Goal: Find specific page/section: Find specific page/section

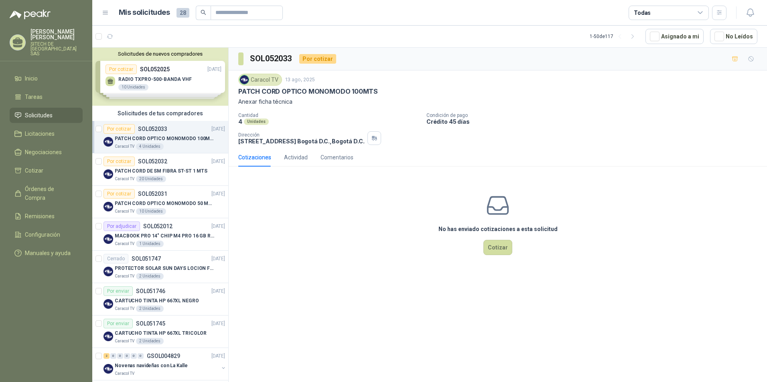
click at [170, 144] on div "Caracol TV 4 Unidades" at bounding box center [170, 147] width 110 height 6
click at [256, 91] on p "PATCH CORD OPTICO MONOMODO 100MTS" at bounding box center [308, 91] width 140 height 8
copy p "PATCH CORD OPTICO MONOMODO 100MTS"
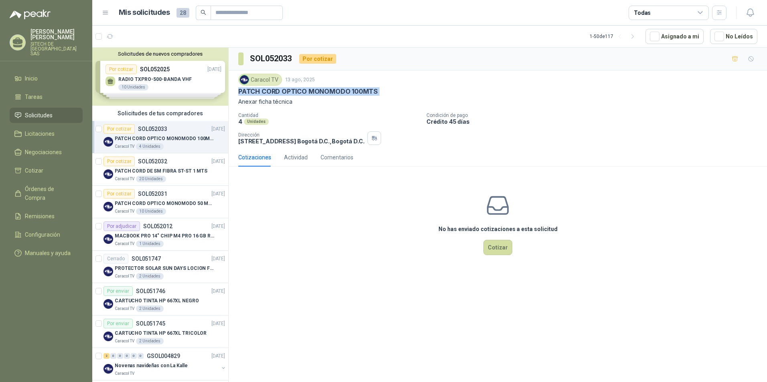
click at [263, 88] on p "PATCH CORD OPTICO MONOMODO 100MTS" at bounding box center [308, 91] width 140 height 8
click at [148, 138] on p "PATCH CORD OPTICO MONOMODO 100MTS" at bounding box center [165, 139] width 100 height 8
click at [169, 144] on div "Caracol TV 4 Unidades" at bounding box center [170, 147] width 110 height 6
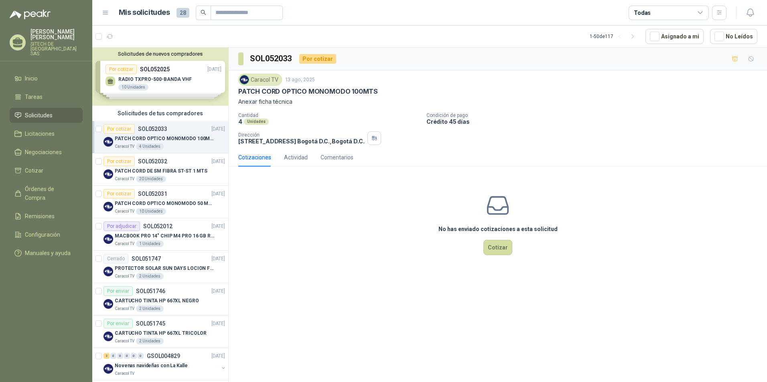
click at [268, 92] on p "PATCH CORD OPTICO MONOMODO 100MTS" at bounding box center [308, 91] width 140 height 8
click at [279, 90] on p "PATCH CORD OPTICO MONOMODO 100MTS" at bounding box center [308, 91] width 140 height 8
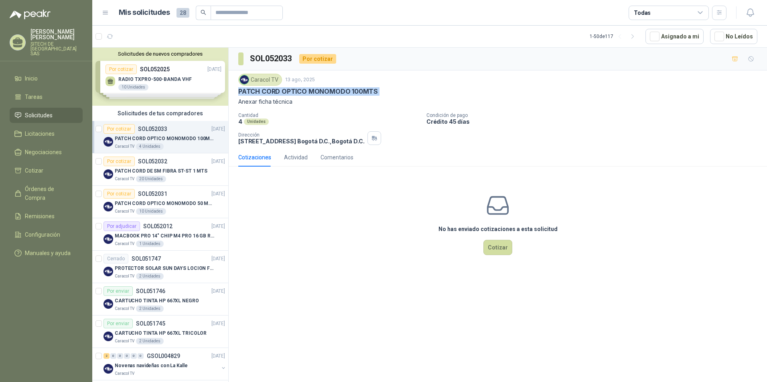
click at [279, 90] on p "PATCH CORD OPTICO MONOMODO 100MTS" at bounding box center [308, 91] width 140 height 8
click at [151, 134] on div "PATCH CORD OPTICO MONOMODO 100MTS" at bounding box center [170, 139] width 110 height 10
click at [134, 148] on div "Caracol TV 4 Unidades" at bounding box center [170, 147] width 110 height 6
click at [151, 147] on div "4 Unidades" at bounding box center [150, 147] width 28 height 6
click at [154, 178] on div "20 Unidades" at bounding box center [151, 179] width 30 height 6
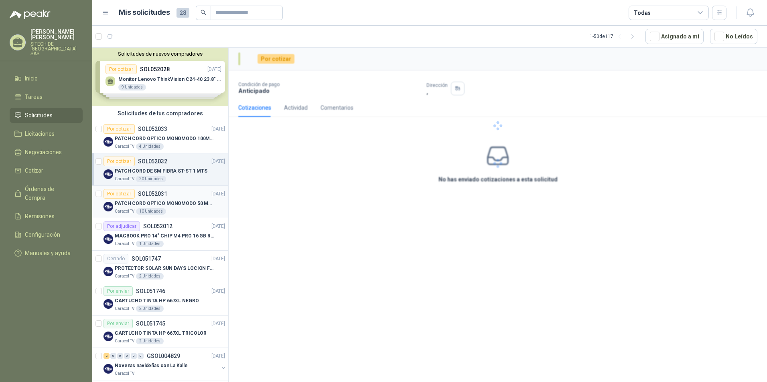
click at [154, 211] on div "10 Unidades" at bounding box center [151, 211] width 30 height 6
click at [159, 141] on p "PATCH CORD OPTICO MONOMODO 100MTS" at bounding box center [165, 139] width 100 height 8
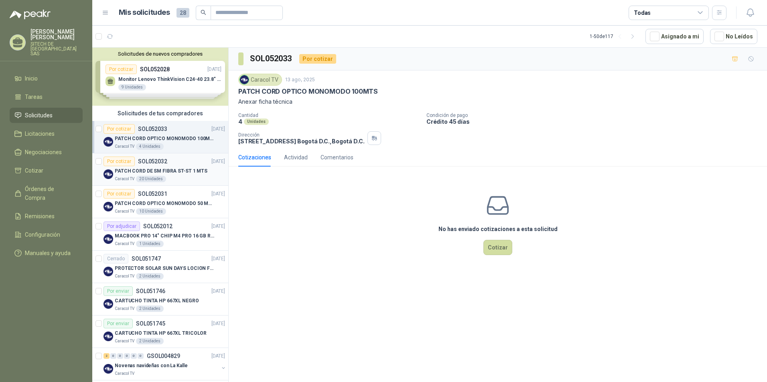
click at [146, 168] on p "PATCH CORD DE SM FIBRA ST-ST 1 MTS" at bounding box center [161, 172] width 93 height 8
click at [150, 195] on p "SOL052031" at bounding box center [152, 194] width 29 height 6
click at [170, 147] on div "Caracol TV 4 Unidades" at bounding box center [170, 147] width 110 height 6
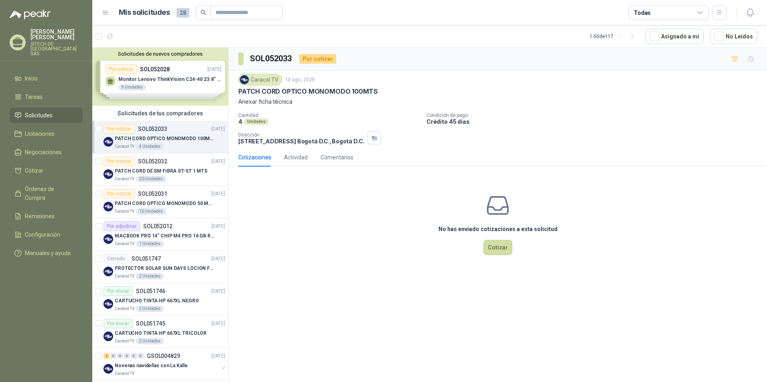
click at [267, 92] on p "PATCH CORD OPTICO MONOMODO 100MTS" at bounding box center [308, 91] width 140 height 8
copy p "PATCH CORD OPTICO MONOMODO 100MTS"
